Goal: Information Seeking & Learning: Learn about a topic

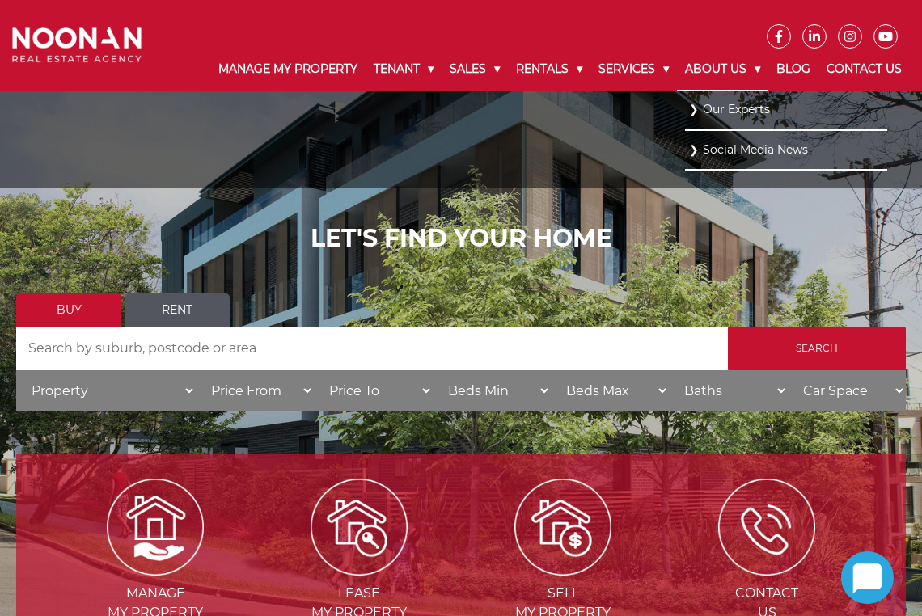
click at [733, 71] on link "About Us" at bounding box center [722, 70] width 91 height 42
click at [728, 75] on link "About Us" at bounding box center [722, 70] width 91 height 42
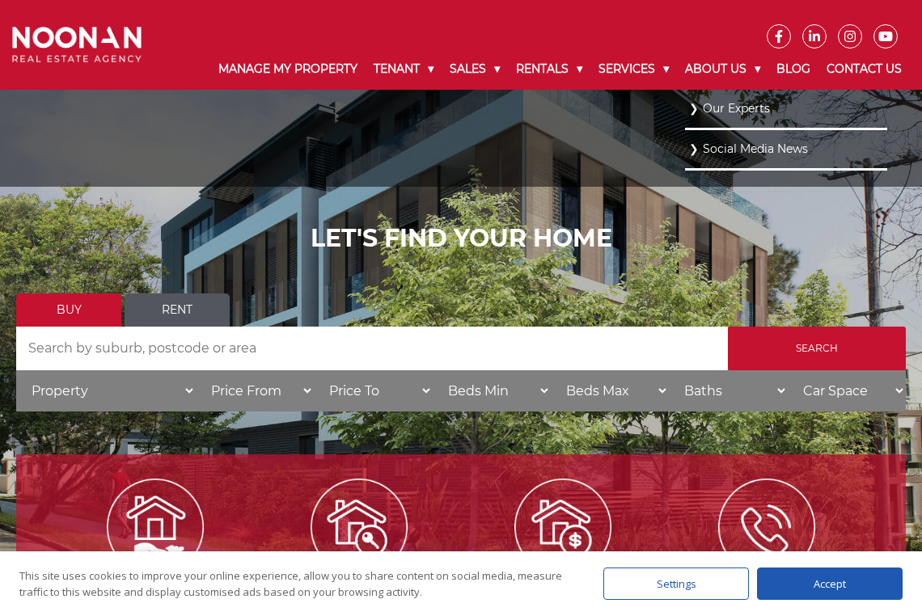
click at [733, 111] on link "Our Experts" at bounding box center [786, 109] width 194 height 22
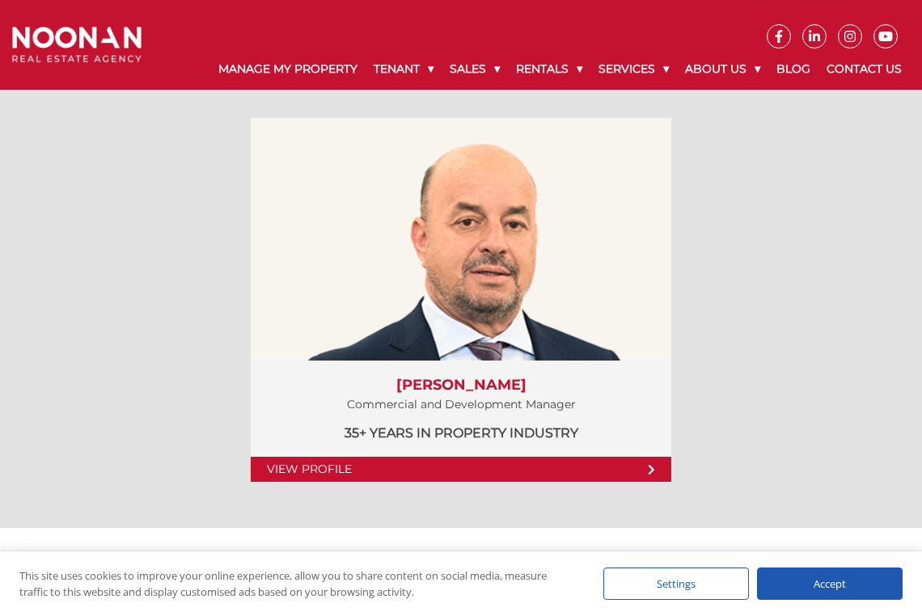
scroll to position [2924, 0]
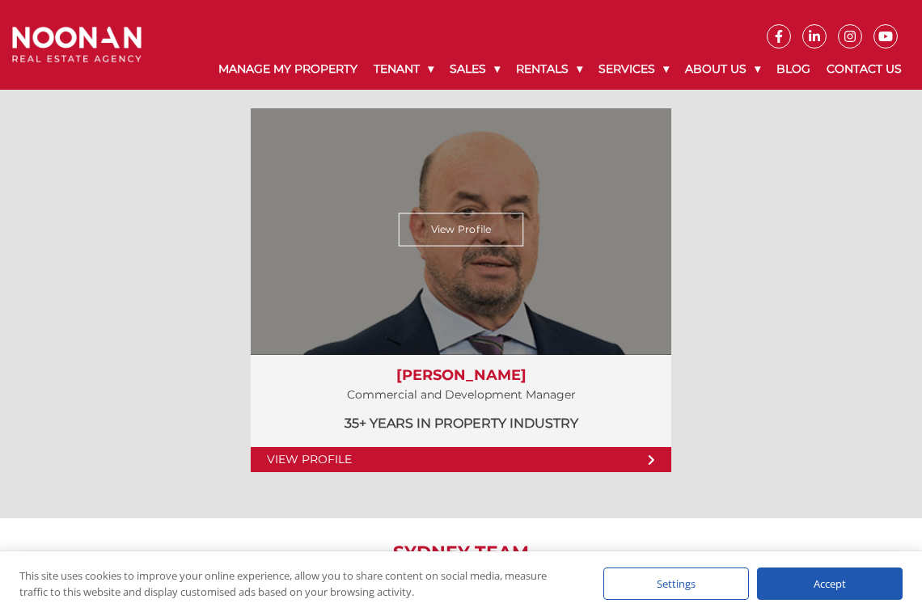
click at [537, 376] on h3 "[PERSON_NAME]" at bounding box center [461, 376] width 388 height 18
drag, startPoint x: 538, startPoint y: 375, endPoint x: 398, endPoint y: 369, distance: 140.0
click at [398, 369] on div "[PERSON_NAME] Commercial and Development Manager 35+ years in Property Industry" at bounding box center [461, 400] width 421 height 99
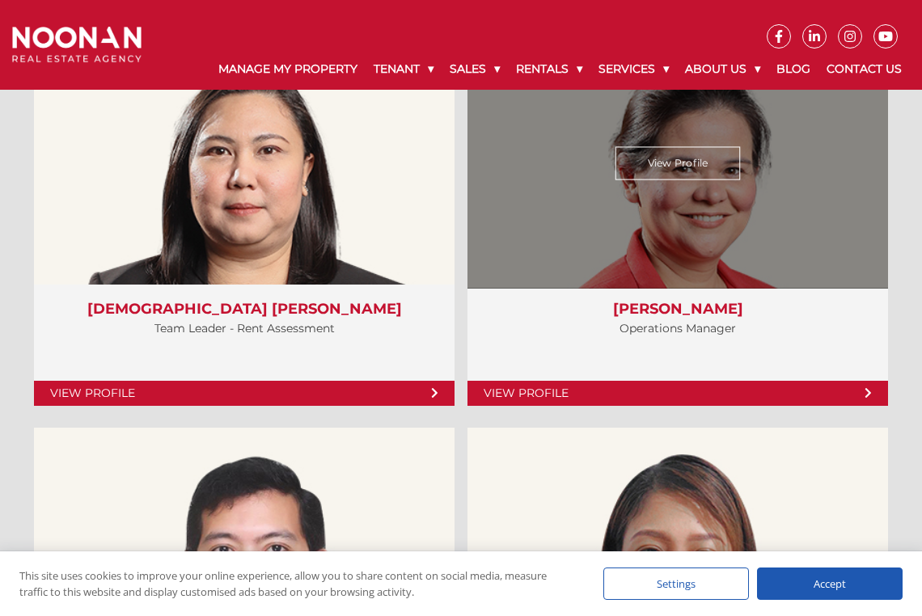
scroll to position [4372, 0]
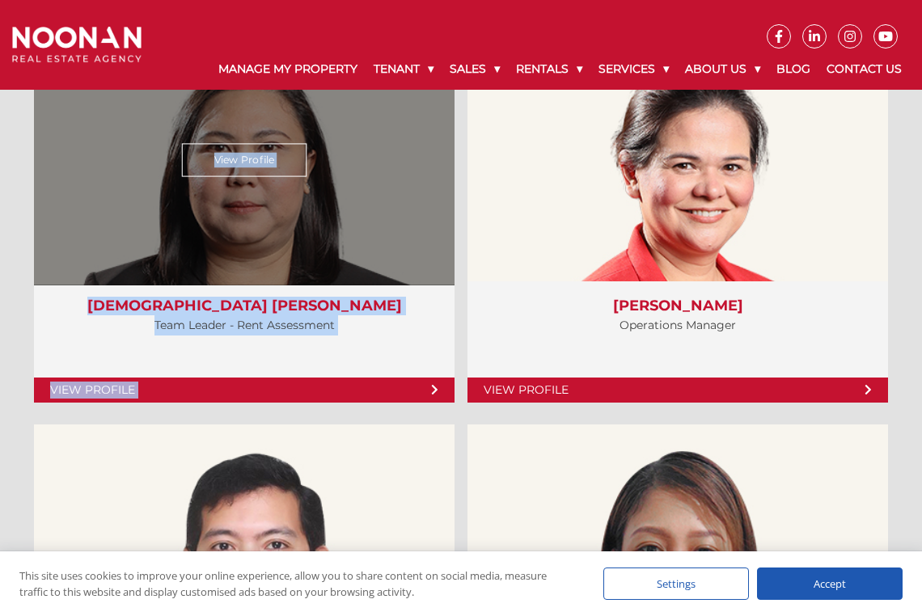
drag, startPoint x: 275, startPoint y: 211, endPoint x: 454, endPoint y: 201, distance: 179.0
click at [454, 201] on div "View Profile" at bounding box center [245, 160] width 434 height 250
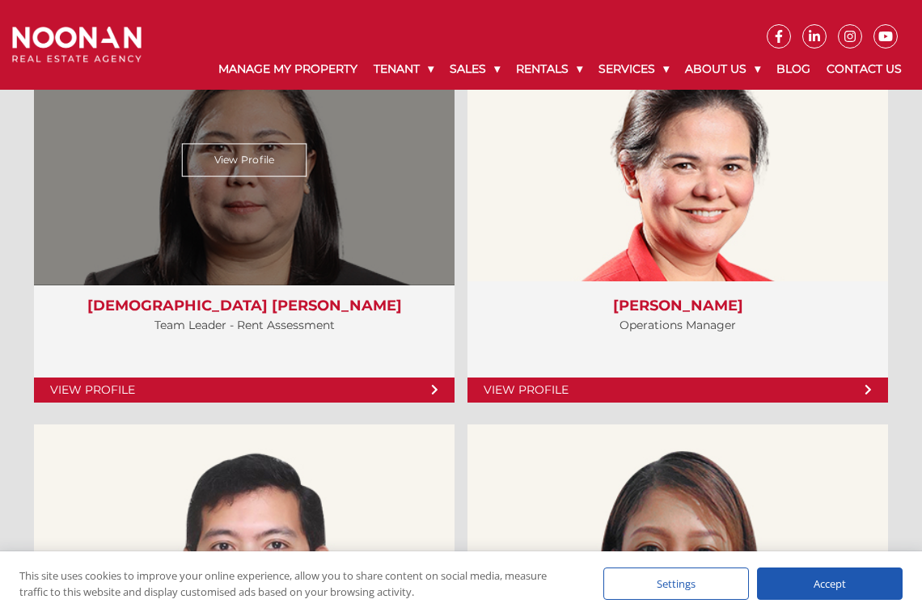
click at [311, 209] on div "View Profile" at bounding box center [245, 160] width 434 height 250
click at [244, 155] on link "View Profile" at bounding box center [244, 159] width 125 height 33
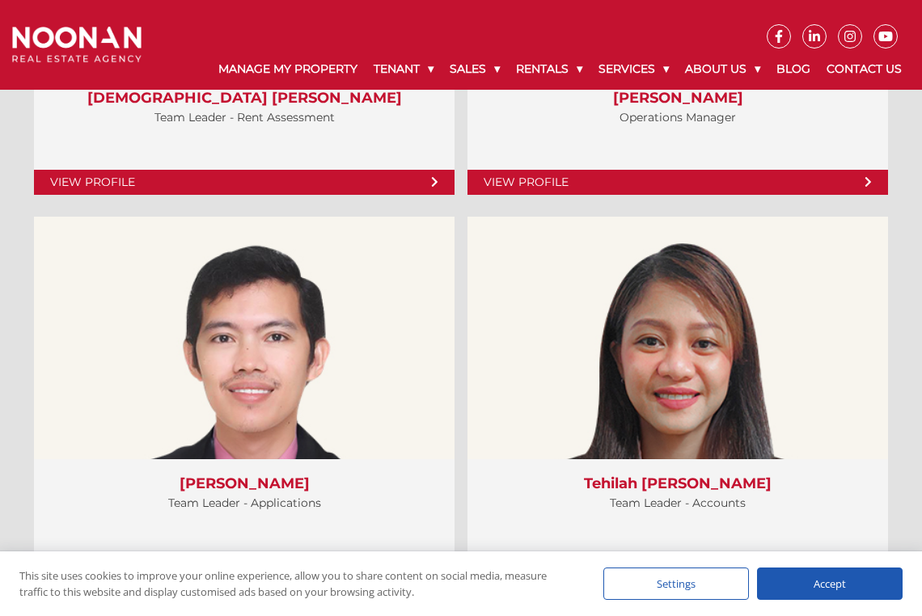
scroll to position [4593, 0]
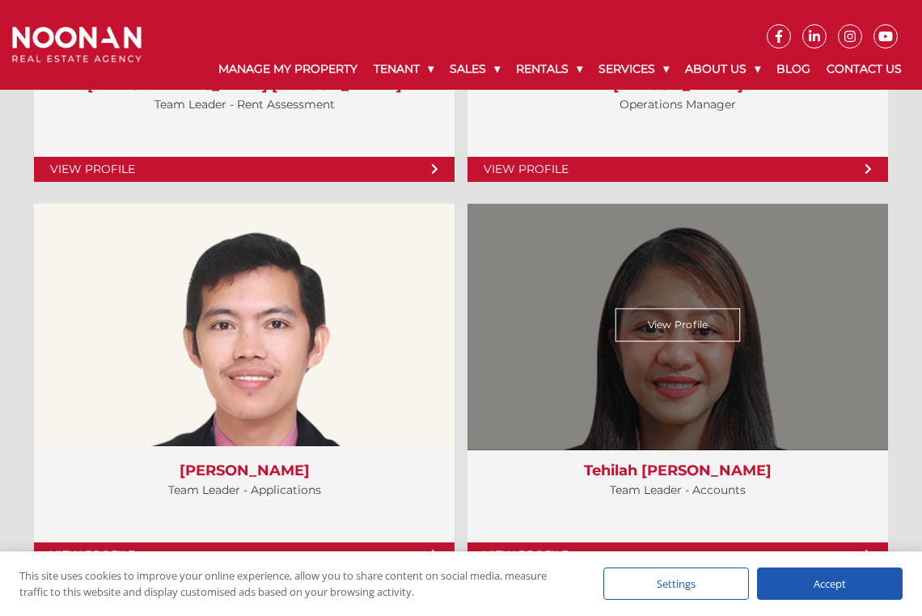
click at [685, 475] on h3 "Tehilah Alven Cabbab" at bounding box center [678, 472] width 388 height 18
click at [661, 318] on link "View Profile" at bounding box center [678, 324] width 125 height 33
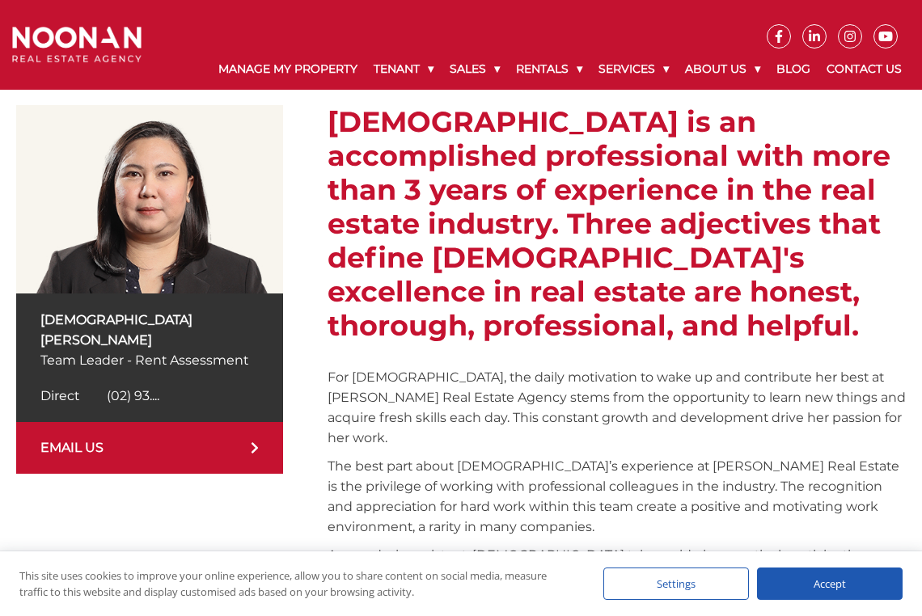
scroll to position [257, 0]
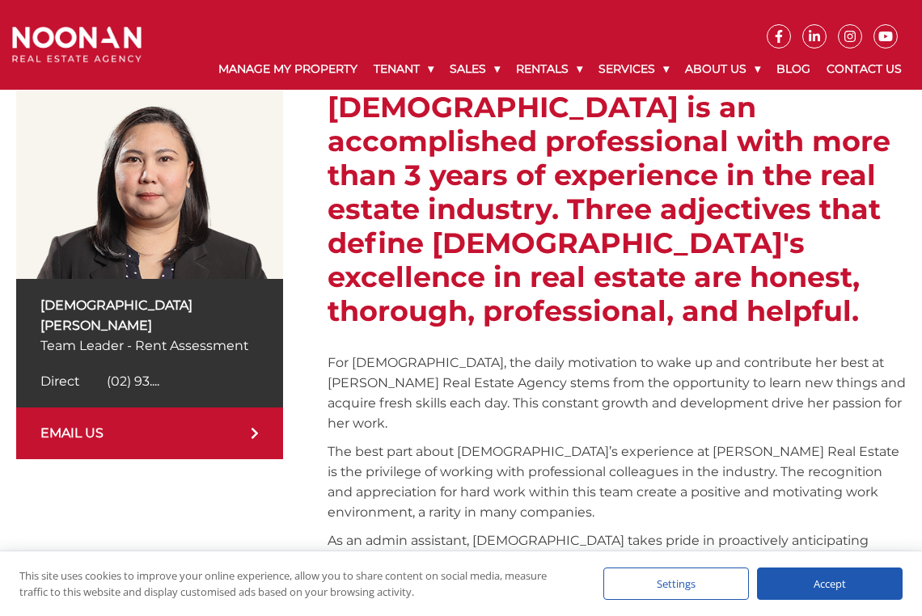
drag, startPoint x: 51, startPoint y: 305, endPoint x: 268, endPoint y: 321, distance: 217.4
click at [268, 321] on div "Lady Tiglao Team Leader - Rent Assessment Direct (02) 9330 6869 Direct (02) 93.…" at bounding box center [149, 343] width 267 height 129
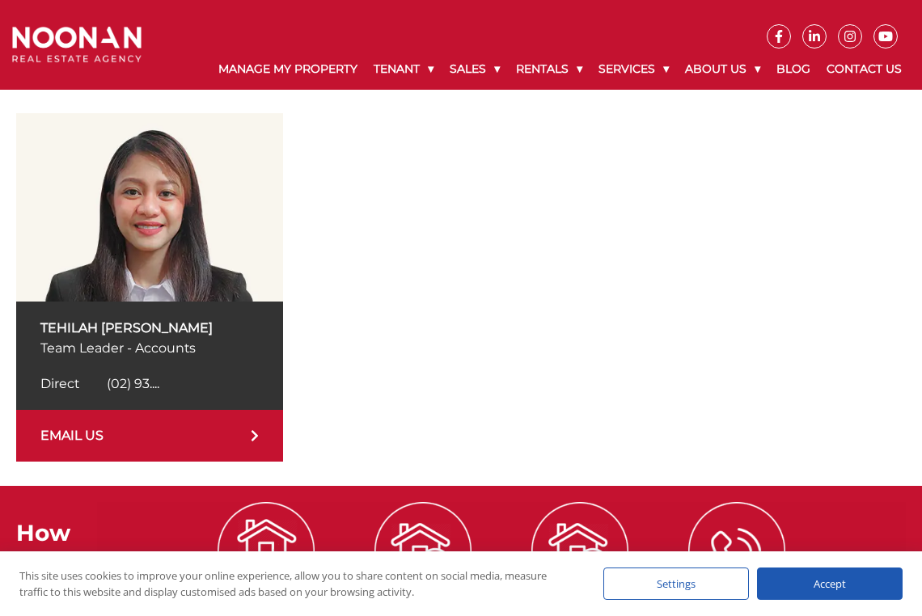
scroll to position [231, 0]
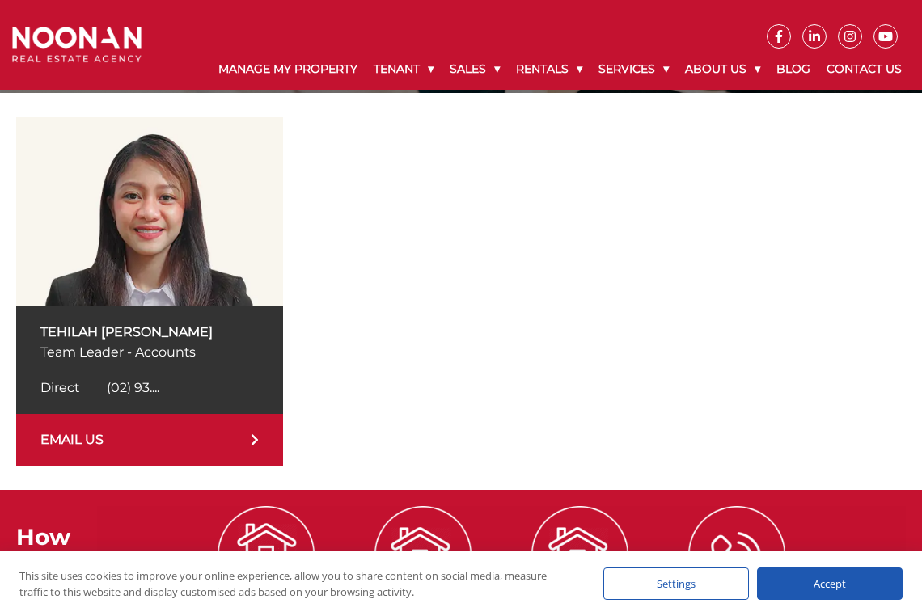
drag, startPoint x: 41, startPoint y: 329, endPoint x: 232, endPoint y: 357, distance: 192.9
click at [235, 358] on div "Tehilah Alven Cabbab Team Leader - Accounts Direct (02) 9330 6863 Direct (02) 9…" at bounding box center [149, 360] width 267 height 108
